Goal: Information Seeking & Learning: Find specific fact

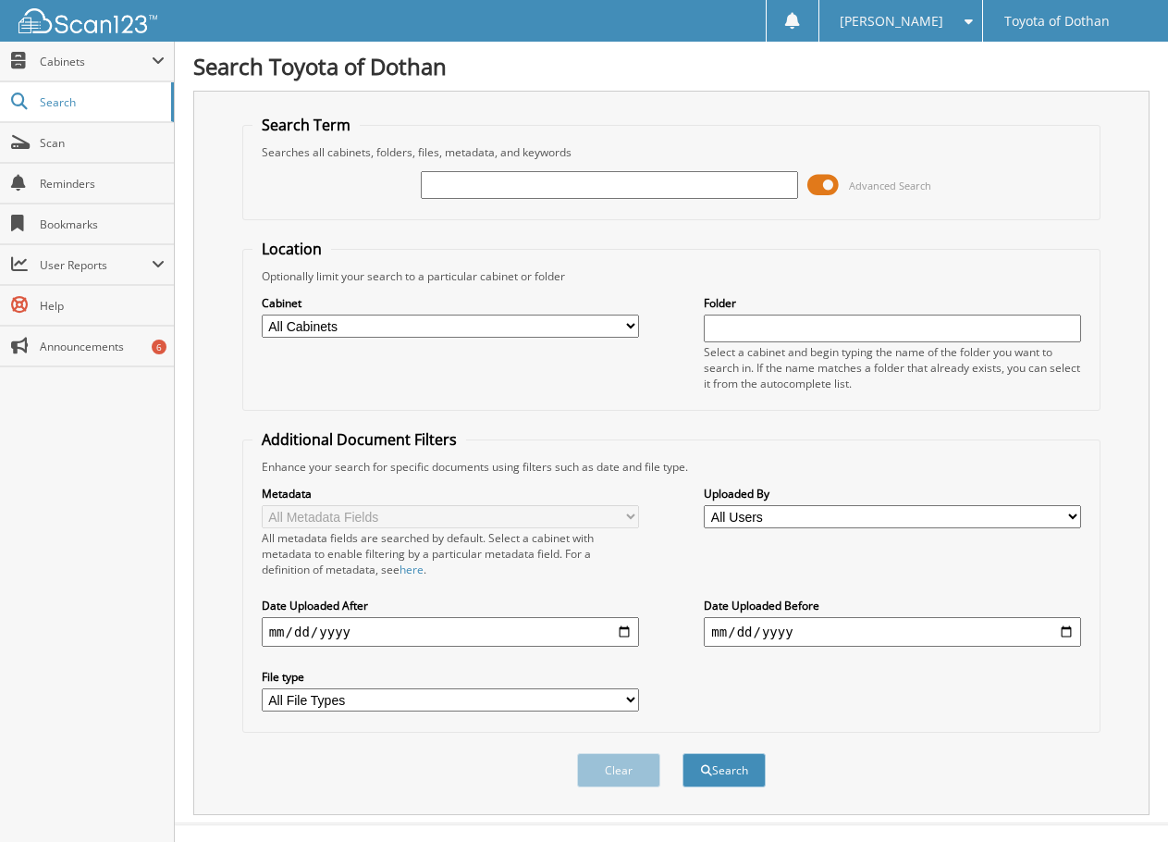
click at [485, 183] on input "text" at bounding box center [609, 185] width 377 height 28
type input "620249"
click at [683, 753] on button "Search" at bounding box center [724, 770] width 83 height 34
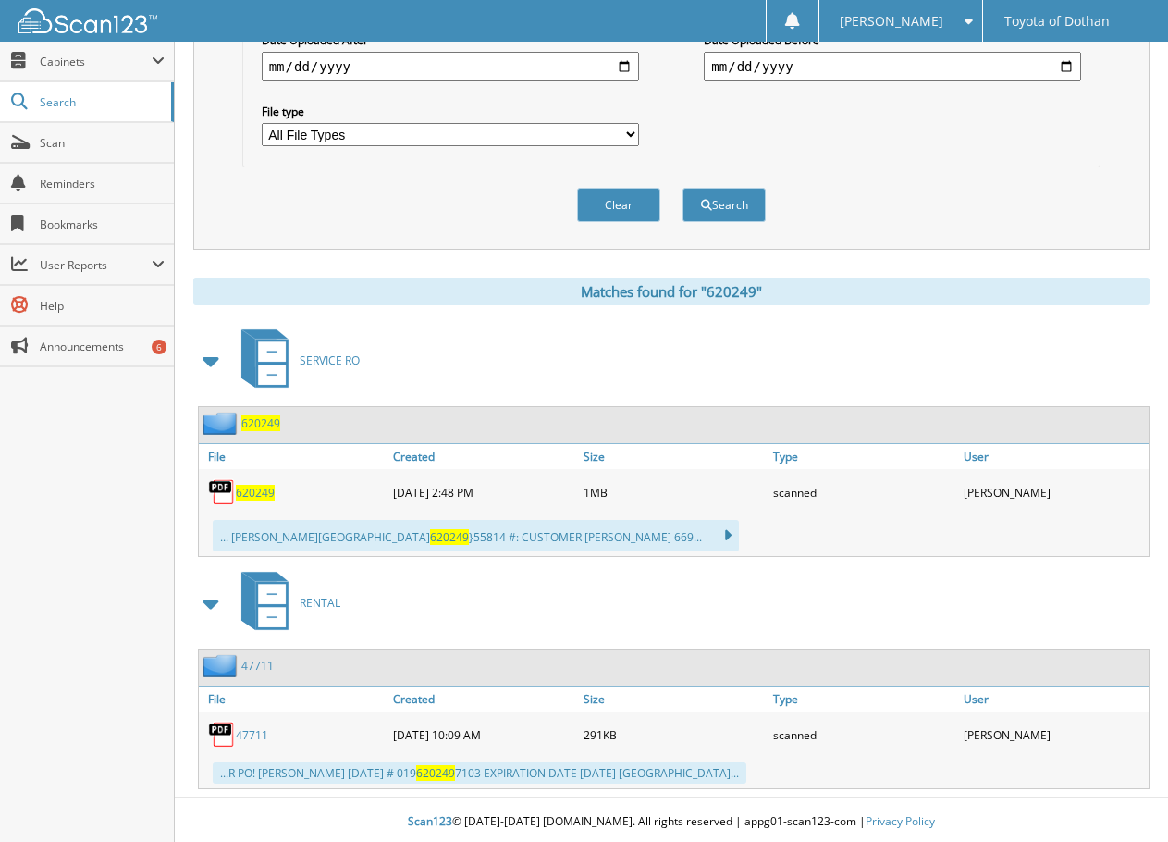
scroll to position [569, 0]
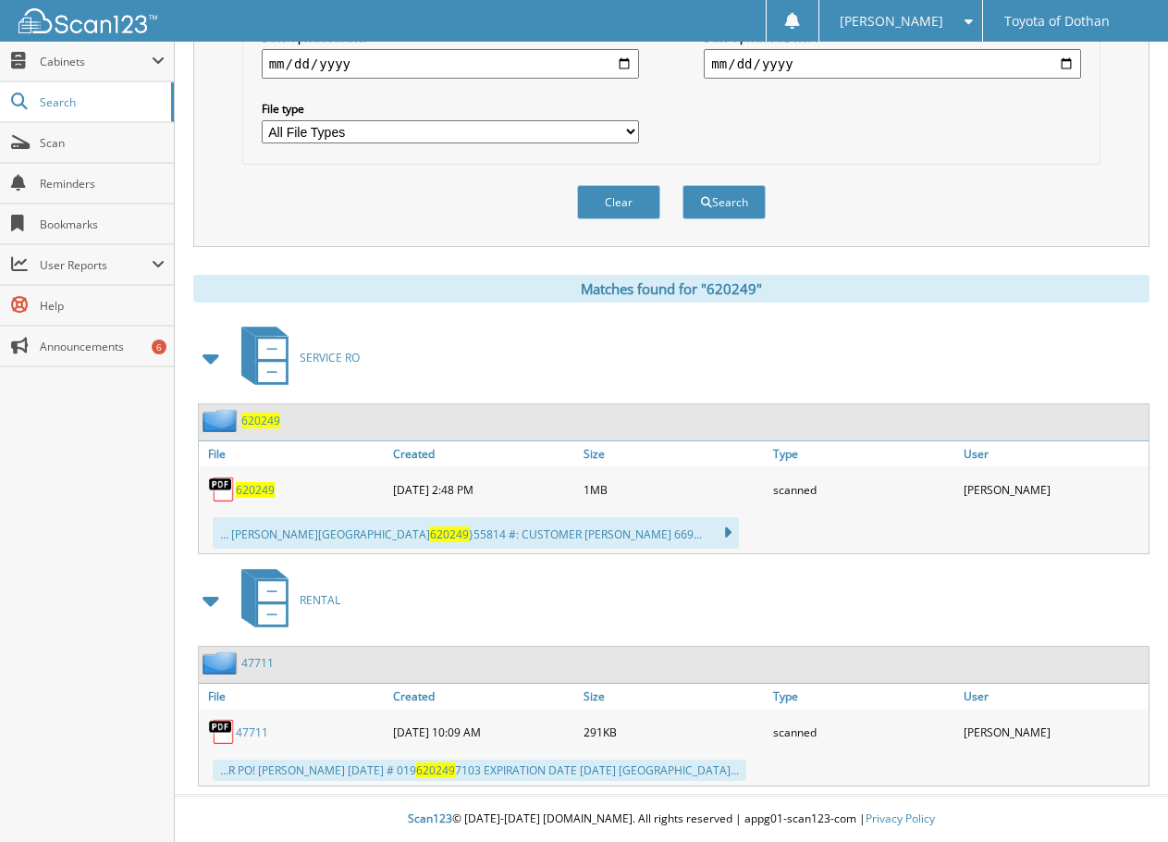
click at [258, 487] on span "620249" at bounding box center [255, 490] width 39 height 16
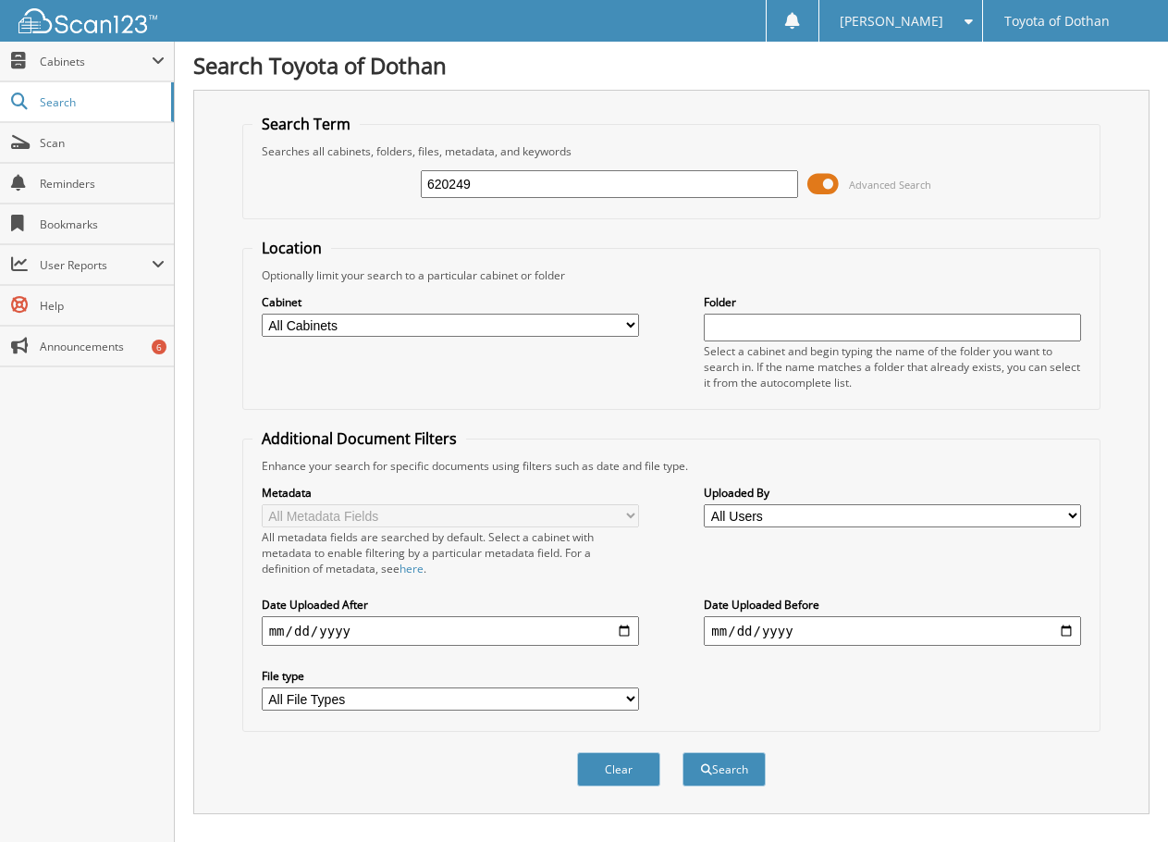
scroll to position [0, 0]
drag, startPoint x: 511, startPoint y: 186, endPoint x: 384, endPoint y: 186, distance: 127.6
click at [384, 186] on div "620249 Advanced Search" at bounding box center [671, 185] width 839 height 50
type input "618942"
click at [683, 753] on button "Search" at bounding box center [724, 770] width 83 height 34
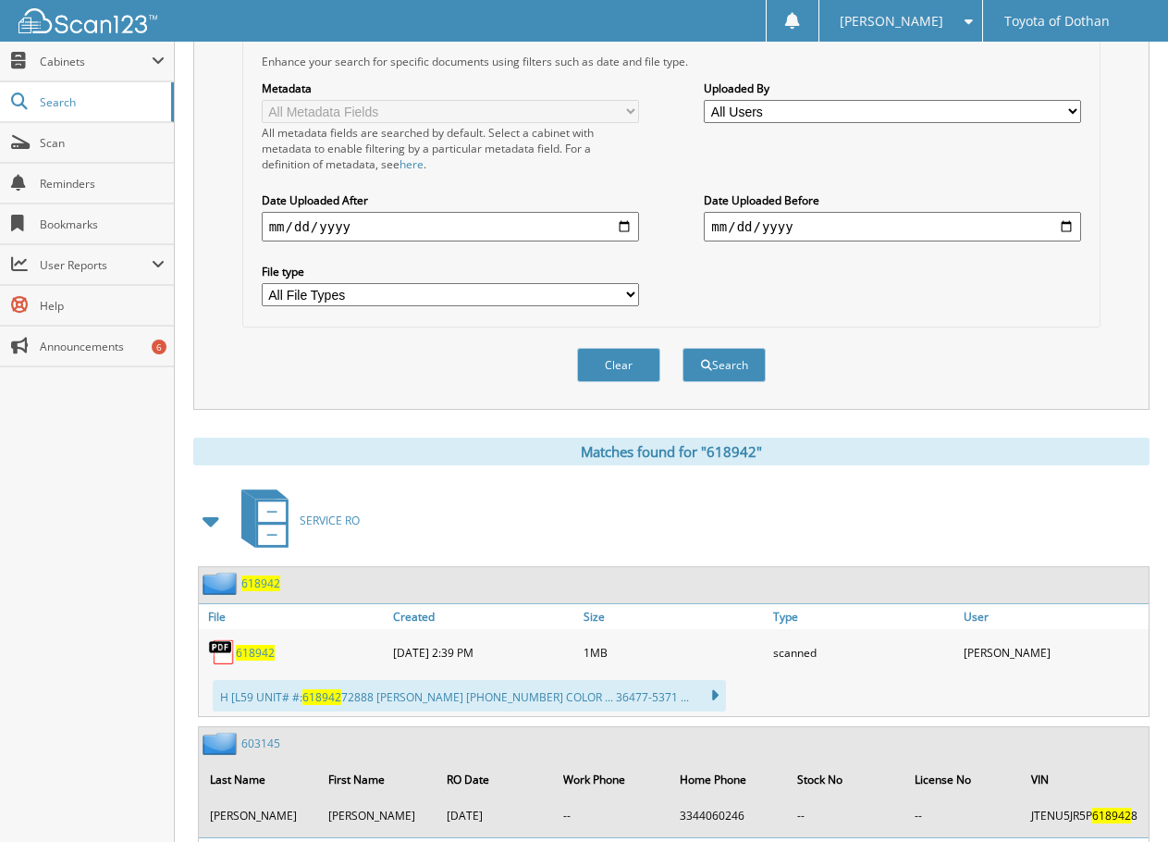
scroll to position [555, 0]
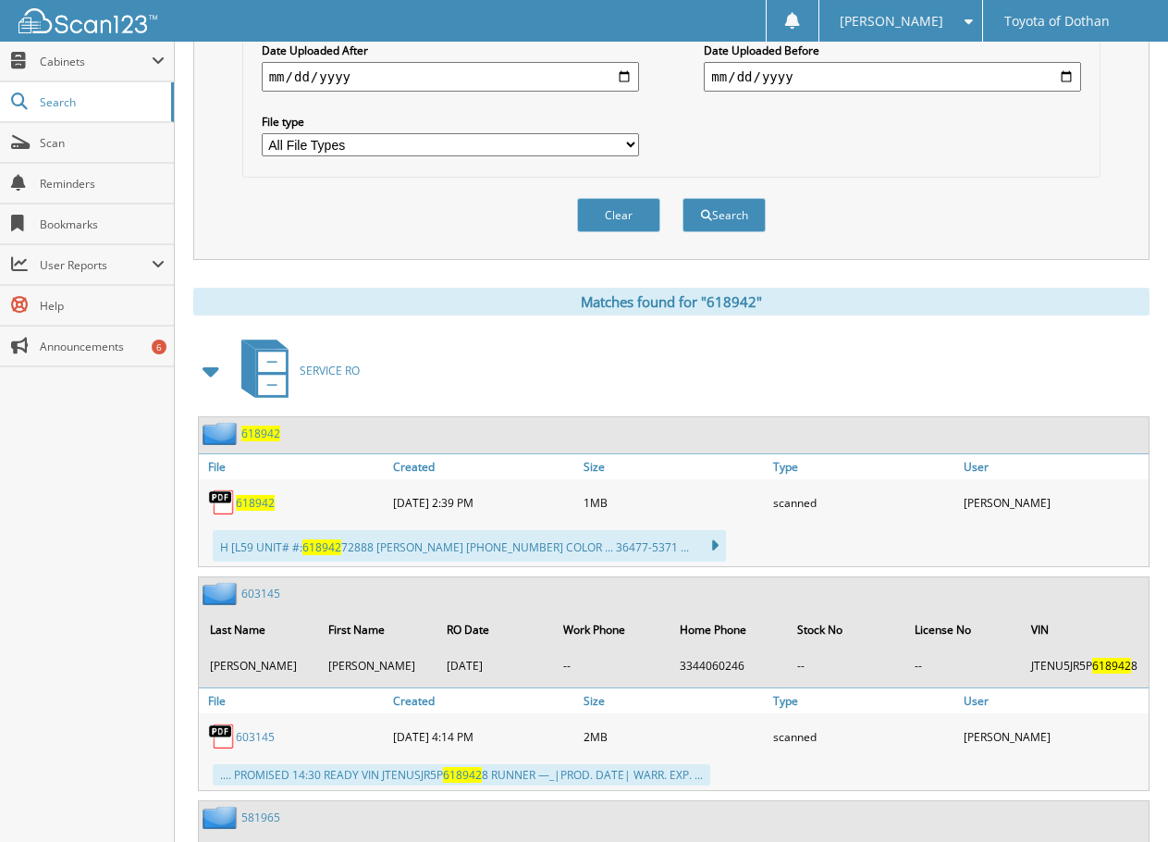
click at [253, 501] on span "618942" at bounding box center [255, 503] width 39 height 16
click at [253, 500] on span "618942" at bounding box center [255, 503] width 39 height 16
